Goal: Browse casually

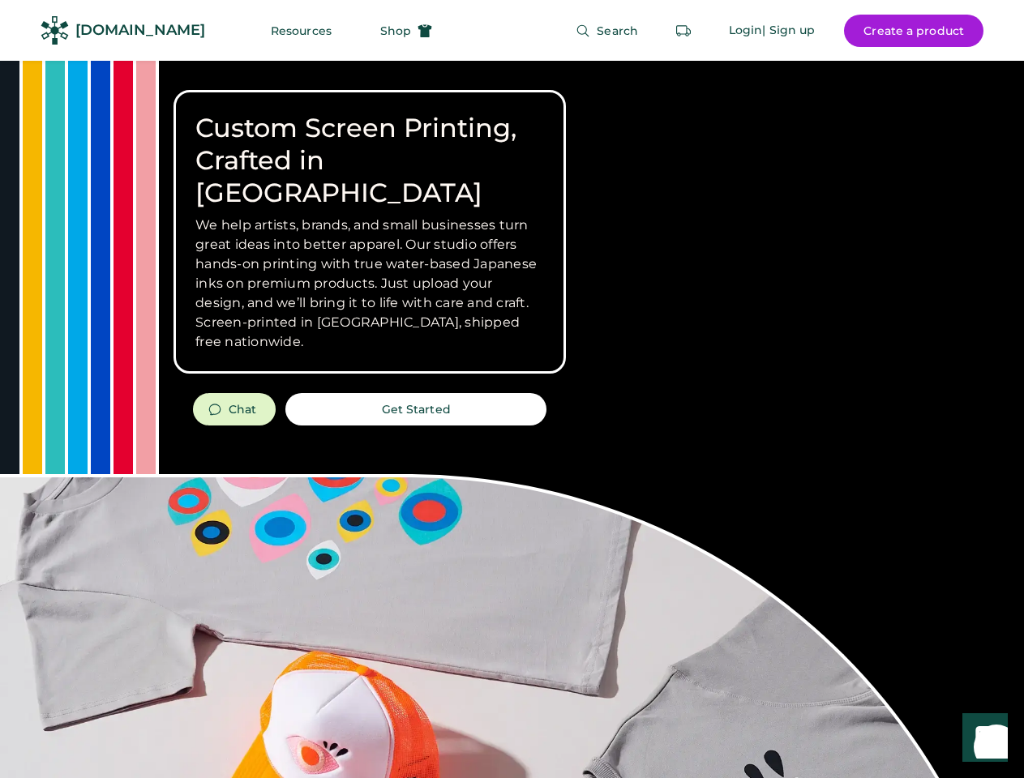
click at [511, 389] on div "Custom Screen Printing, Crafted in [GEOGRAPHIC_DATA] We help artists, brands, a…" at bounding box center [512, 575] width 1024 height 1029
click at [511, 419] on div "Custom Screen Printing, Crafted in [GEOGRAPHIC_DATA] We help artists, brands, a…" at bounding box center [512, 575] width 1024 height 1029
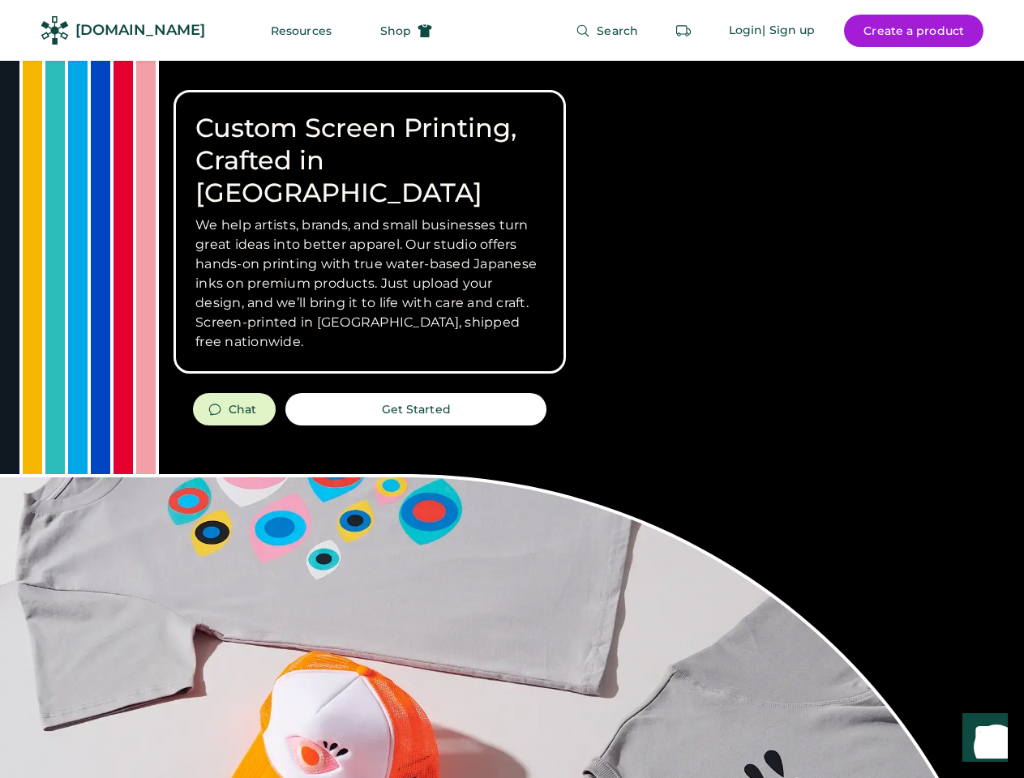
click at [511, 419] on div "Custom Screen Printing, Crafted in [GEOGRAPHIC_DATA] We help artists, brands, a…" at bounding box center [512, 575] width 1024 height 1029
click at [370, 232] on h3 "We help artists, brands, and small businesses turn great ideas into better appa…" at bounding box center [369, 284] width 348 height 136
click at [370, 216] on h3 "We help artists, brands, and small businesses turn great ideas into better appa…" at bounding box center [369, 284] width 348 height 136
click at [370, 144] on h1 "Custom Screen Printing, Crafted in [GEOGRAPHIC_DATA]" at bounding box center [369, 160] width 348 height 97
